Goal: Information Seeking & Learning: Learn about a topic

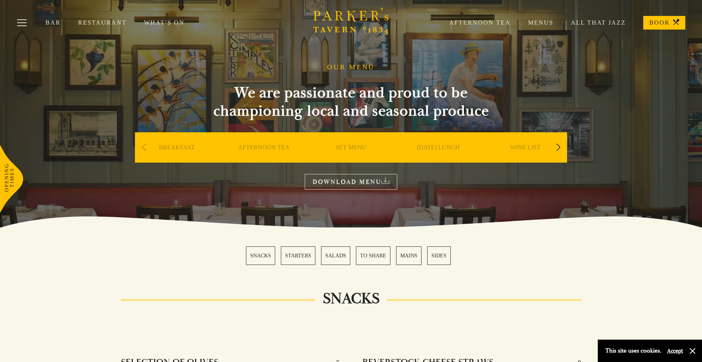
click at [353, 148] on link "SET MENU" at bounding box center [351, 159] width 31 height 30
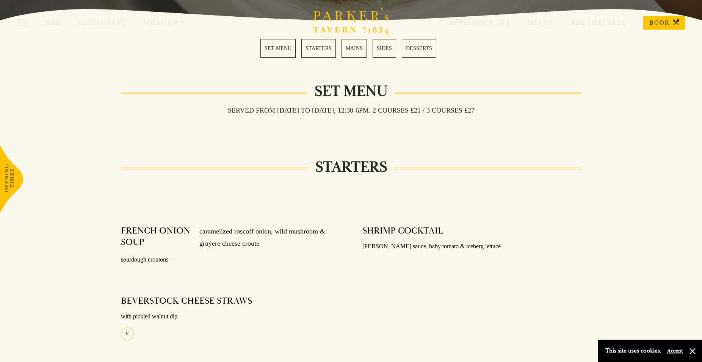
scroll to position [116, 0]
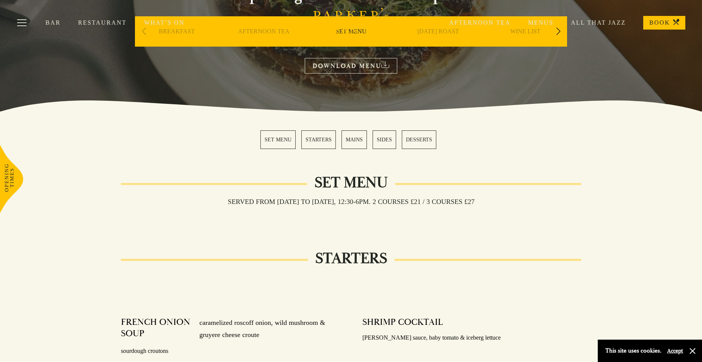
click at [355, 137] on link "MAINS" at bounding box center [354, 139] width 25 height 19
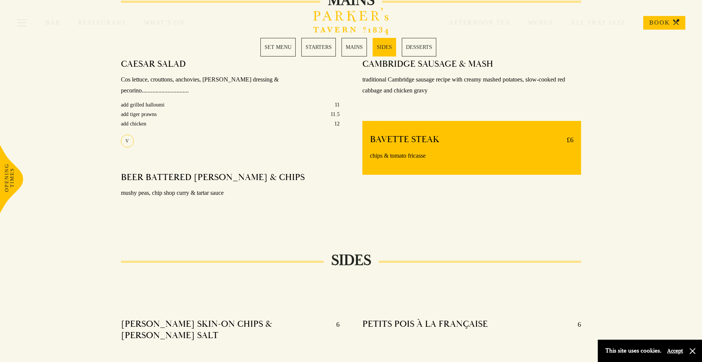
scroll to position [605, 0]
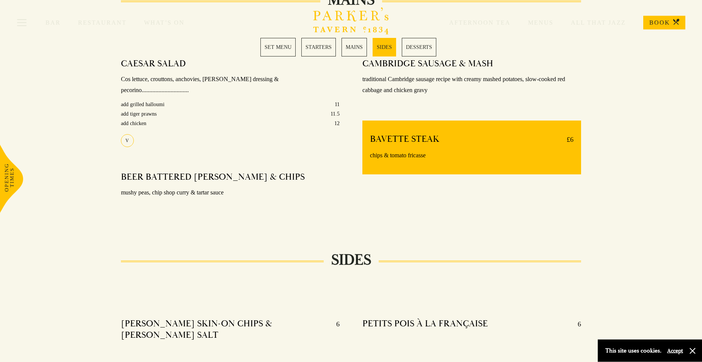
click at [355, 46] on link "MAINS" at bounding box center [354, 47] width 25 height 19
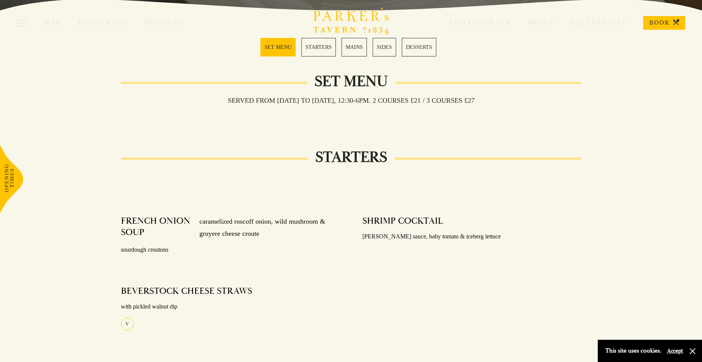
scroll to position [179, 0]
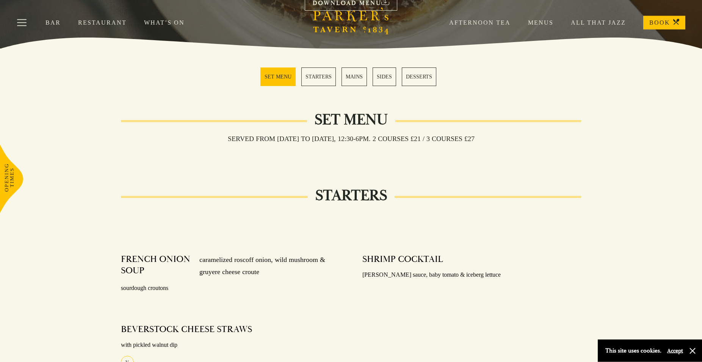
click at [356, 79] on link "MAINS" at bounding box center [354, 77] width 25 height 19
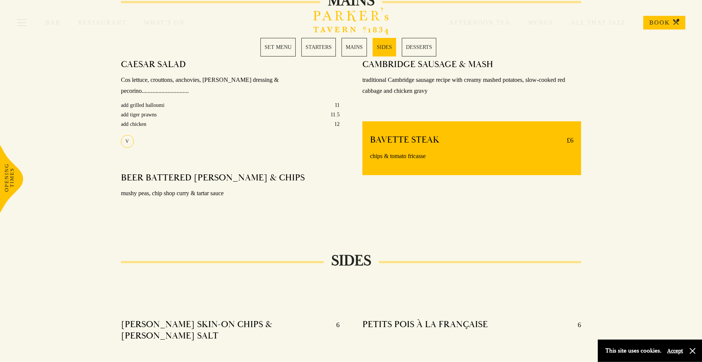
scroll to position [605, 0]
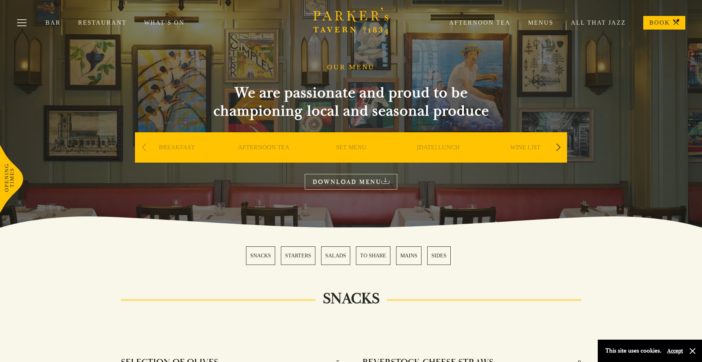
click at [406, 256] on link "MAINS" at bounding box center [408, 256] width 25 height 19
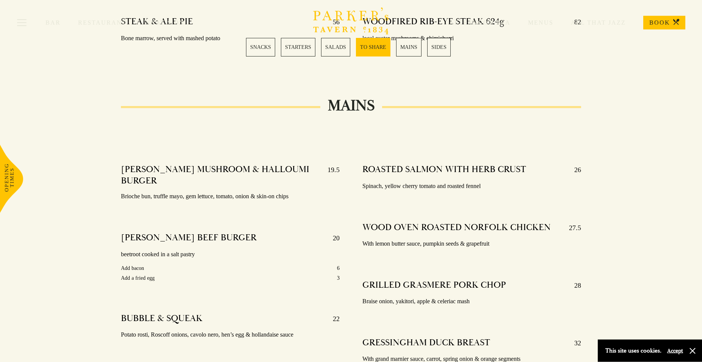
scroll to position [1165, 0]
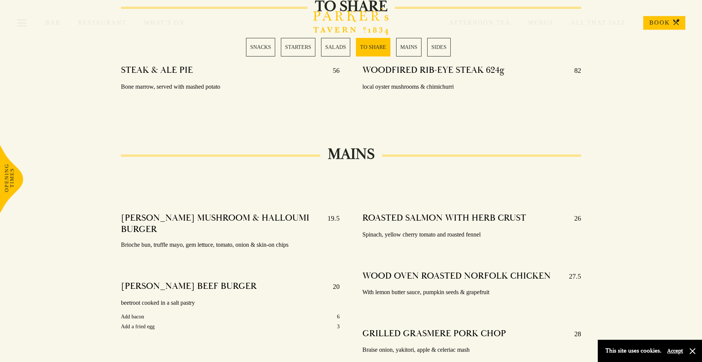
click at [373, 47] on link "TO SHARE" at bounding box center [373, 47] width 35 height 19
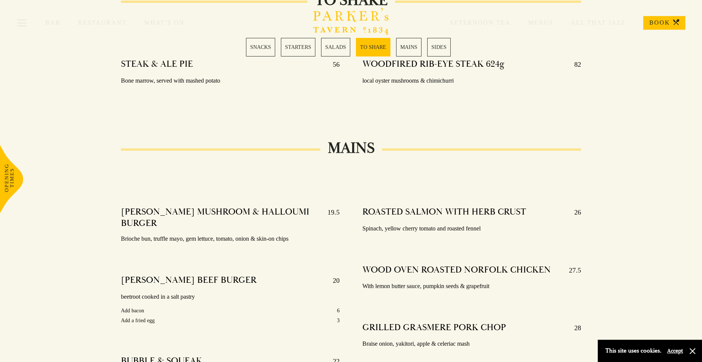
scroll to position [1171, 0]
click at [410, 48] on link "MAINS" at bounding box center [408, 47] width 25 height 19
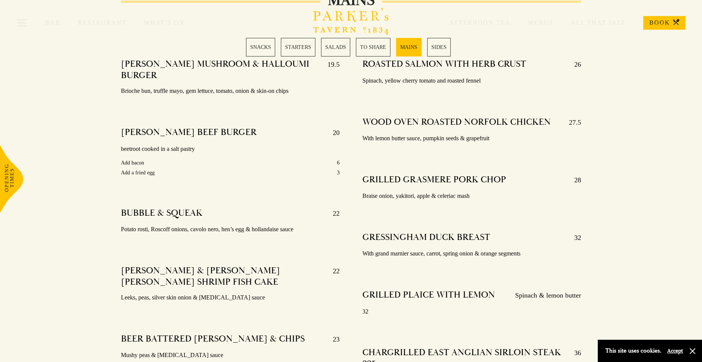
scroll to position [1319, 0]
click at [376, 47] on link "TO SHARE" at bounding box center [373, 47] width 35 height 19
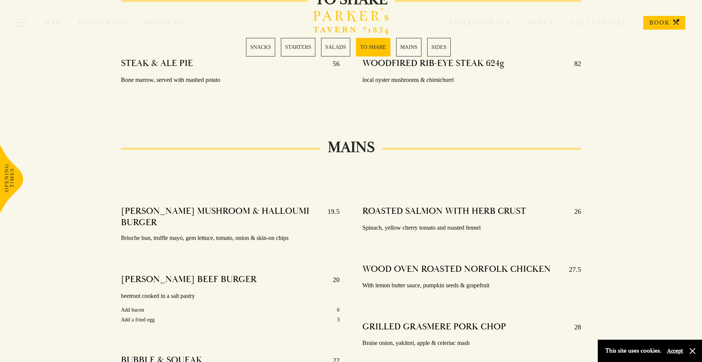
scroll to position [1171, 0]
click at [303, 48] on link "STARTERS" at bounding box center [298, 47] width 35 height 19
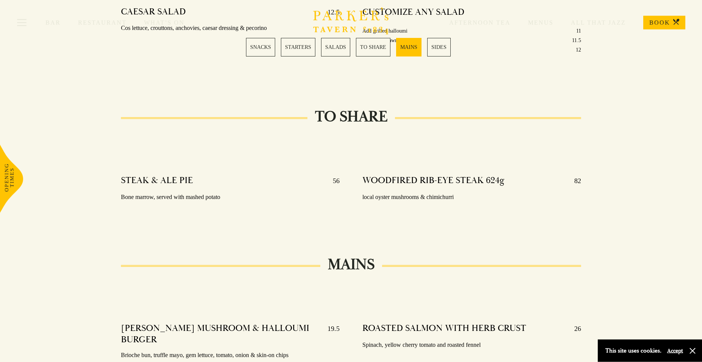
scroll to position [1127, 0]
